Goal: Task Accomplishment & Management: Use online tool/utility

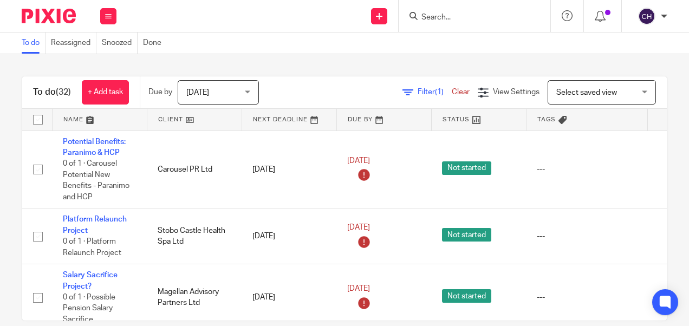
click at [454, 16] on input "Search" at bounding box center [469, 18] width 98 height 10
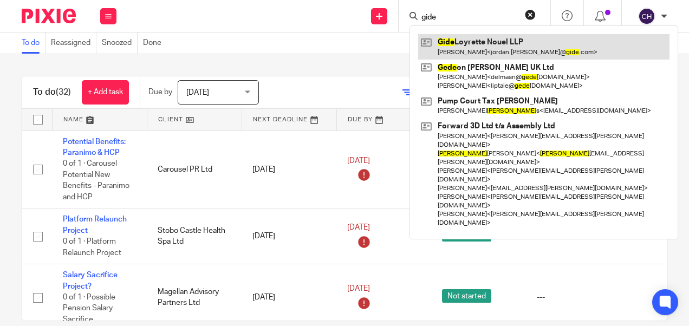
type input "gide"
click at [466, 42] on link at bounding box center [543, 46] width 251 height 25
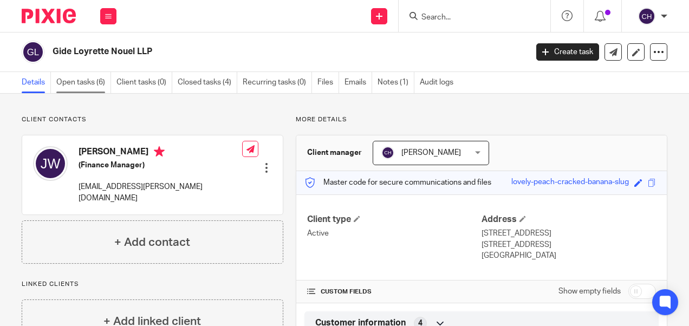
click at [87, 80] on link "Open tasks (6)" at bounding box center [83, 82] width 55 height 21
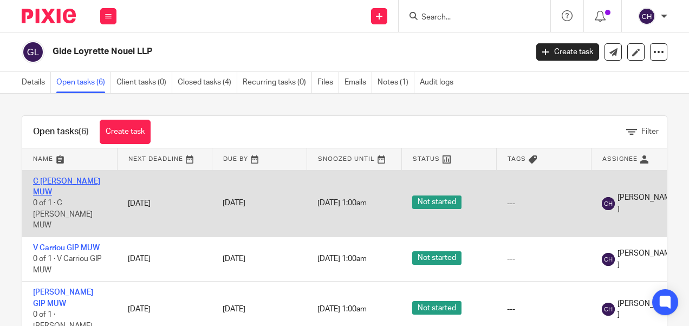
click at [75, 180] on link "C [PERSON_NAME] MUW" at bounding box center [66, 187] width 67 height 18
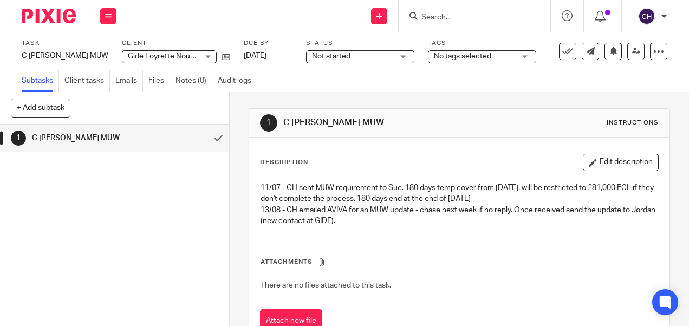
click at [42, 8] on div at bounding box center [44, 16] width 89 height 32
click at [41, 11] on img at bounding box center [49, 16] width 54 height 15
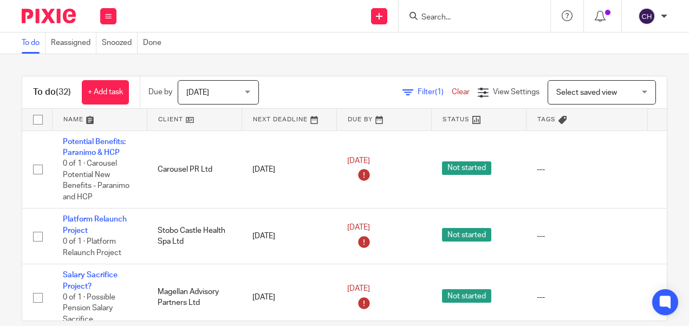
click at [457, 16] on input "Search" at bounding box center [469, 18] width 98 height 10
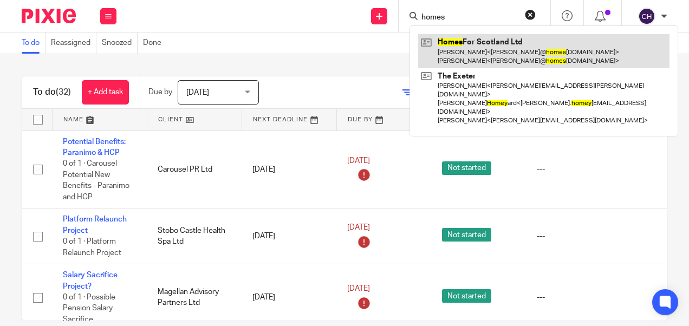
type input "homes"
click at [479, 48] on link at bounding box center [543, 51] width 251 height 34
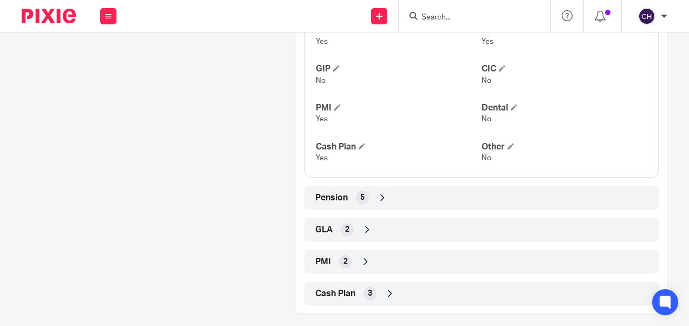
scroll to position [451, 0]
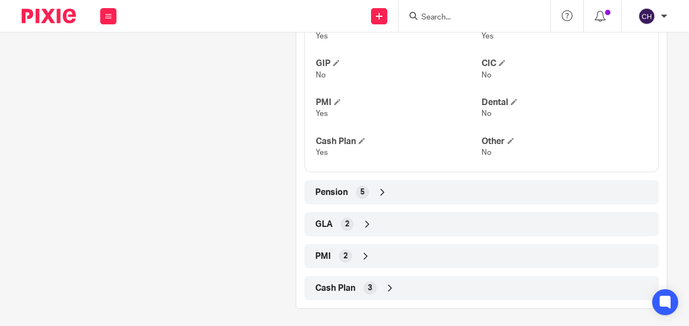
click at [360, 252] on icon at bounding box center [365, 256] width 11 height 11
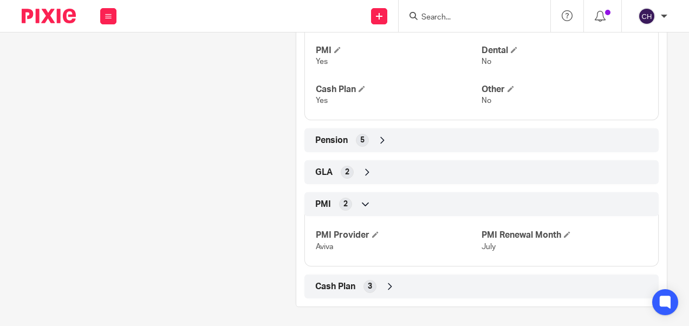
scroll to position [504, 0]
click at [388, 281] on icon at bounding box center [390, 285] width 11 height 11
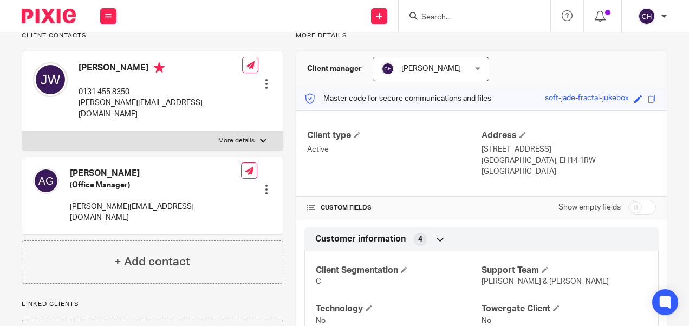
scroll to position [0, 0]
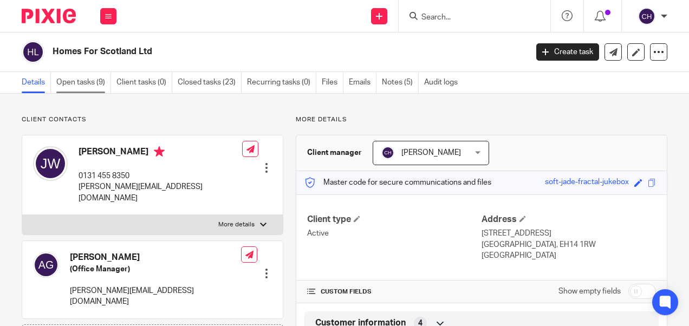
click at [86, 85] on link "Open tasks (9)" at bounding box center [83, 82] width 55 height 21
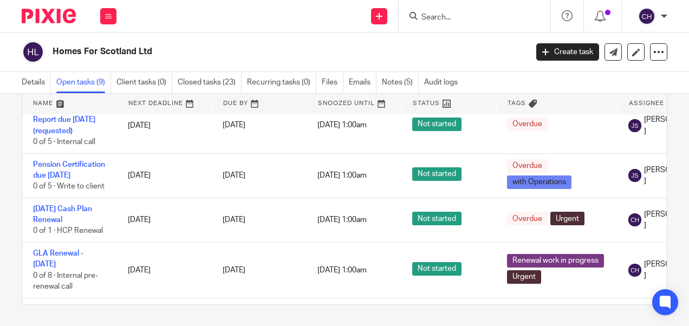
scroll to position [339, 0]
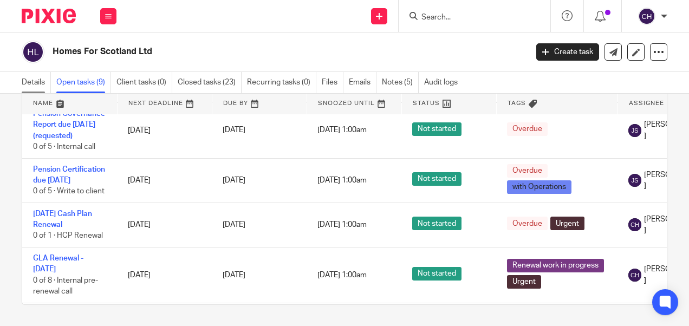
click at [38, 81] on link "Details" at bounding box center [36, 82] width 29 height 21
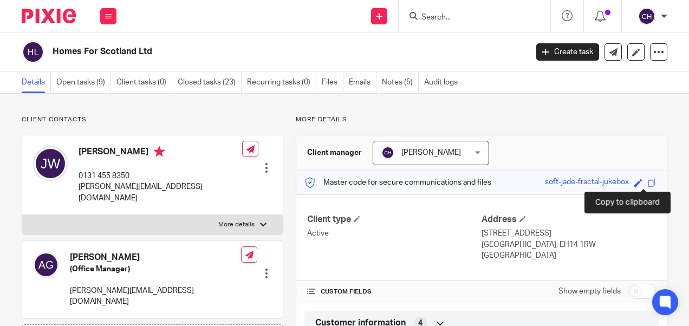
click at [648, 181] on span at bounding box center [652, 183] width 8 height 8
